Goal: Transaction & Acquisition: Purchase product/service

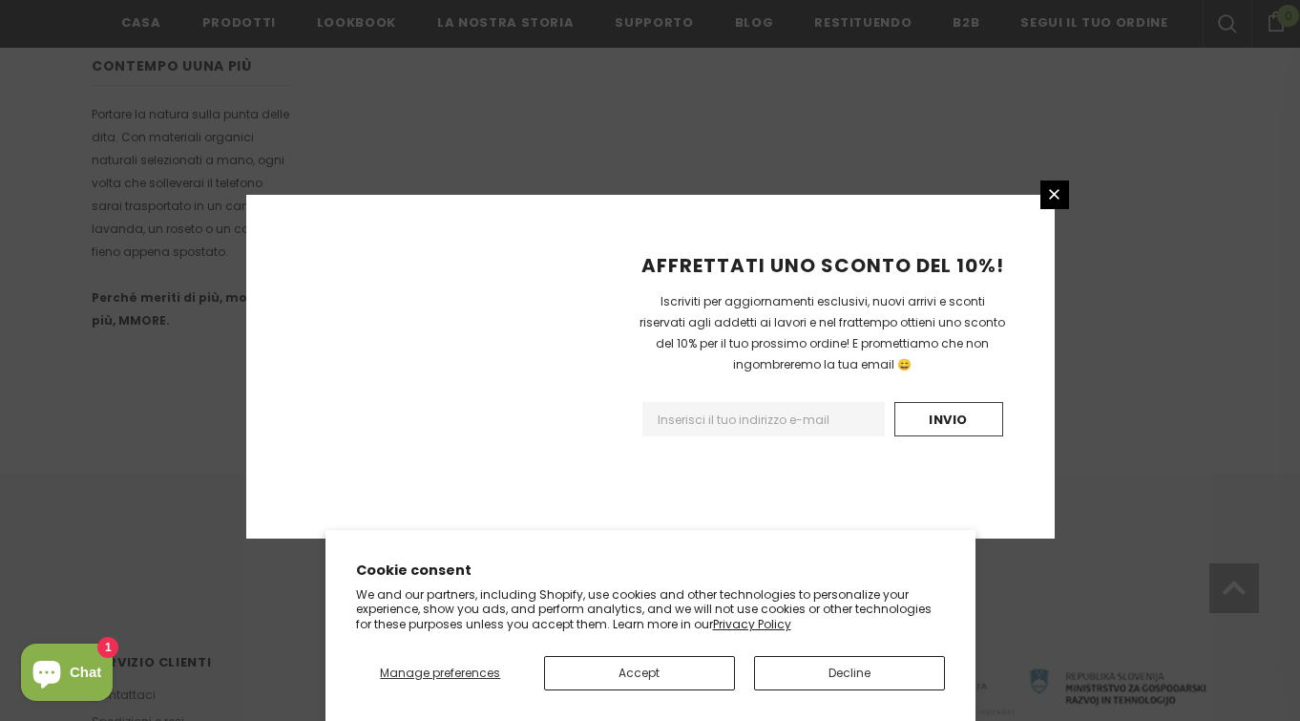
scroll to position [1236, 0]
